Goal: Navigation & Orientation: Find specific page/section

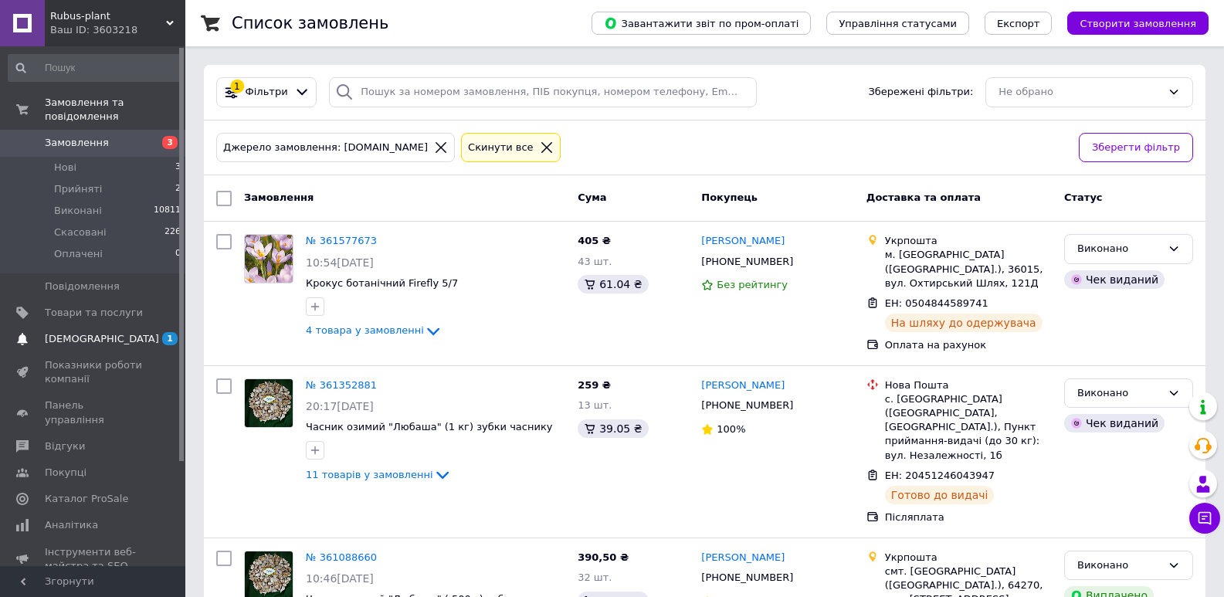
click at [156, 332] on span "1 0" at bounding box center [164, 339] width 42 height 14
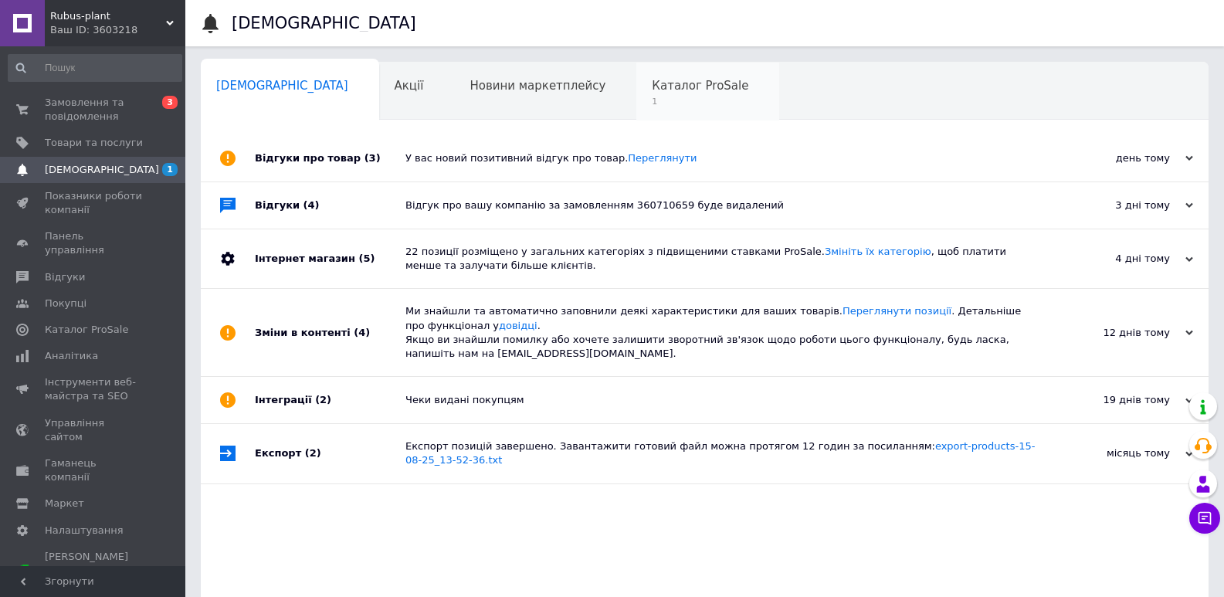
click at [652, 104] on span "1" at bounding box center [700, 102] width 97 height 12
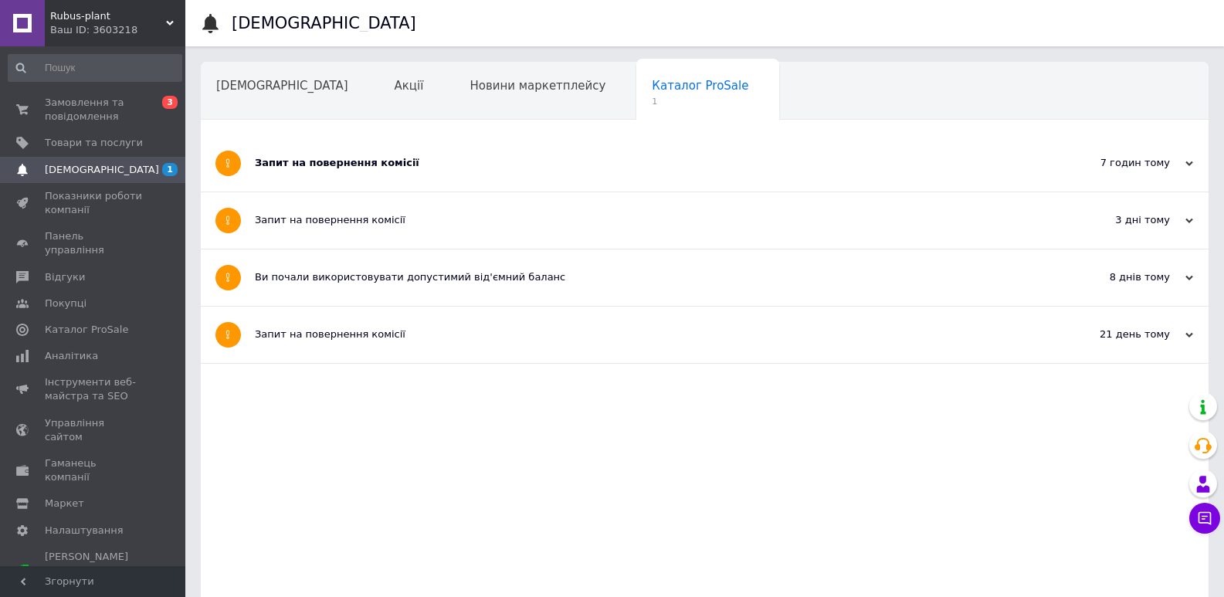
click at [352, 166] on div "Запит на повернення комісії" at bounding box center [647, 163] width 784 height 14
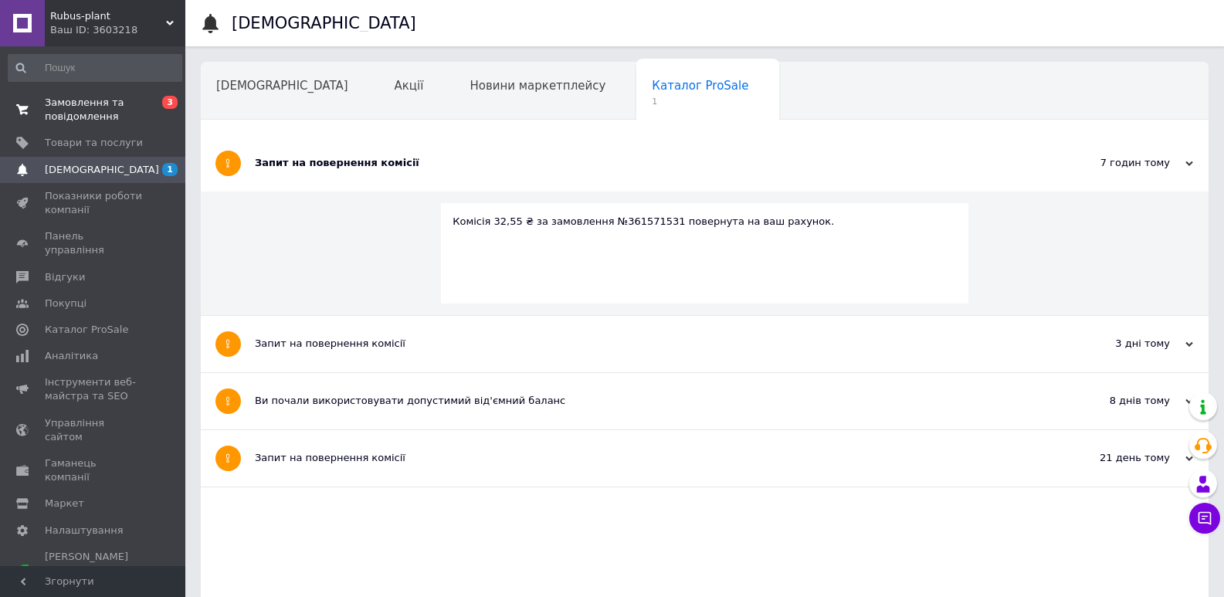
click at [106, 103] on span "Замовлення та повідомлення" at bounding box center [94, 110] width 98 height 28
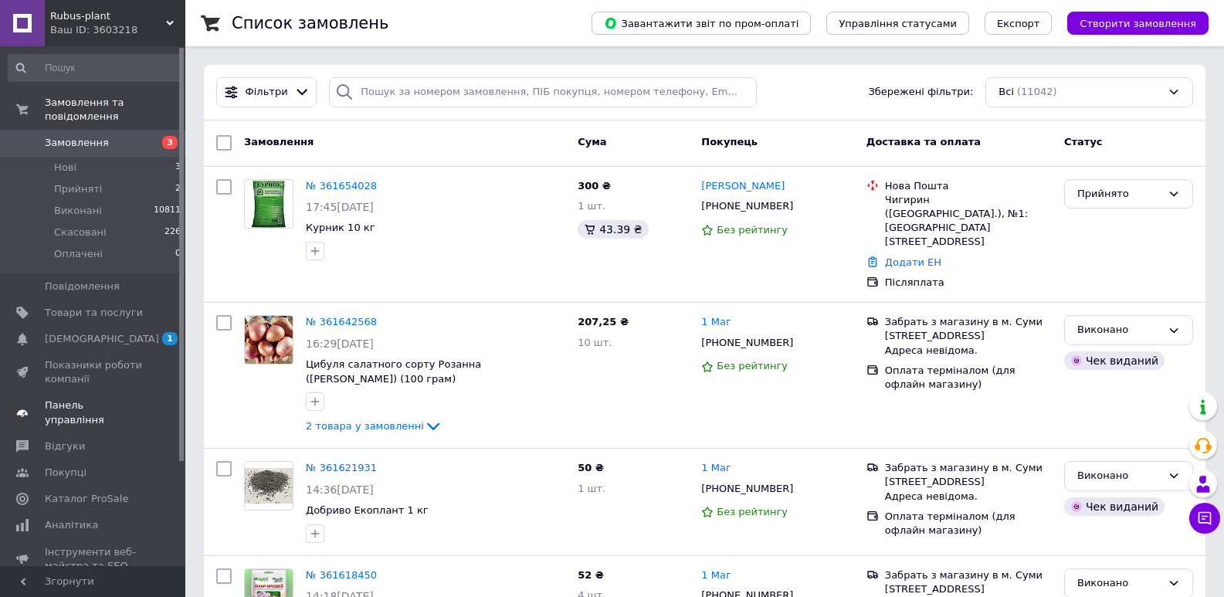
click at [88, 399] on span "Панель управління" at bounding box center [94, 413] width 98 height 28
